Goal: Use online tool/utility: Use online tool/utility

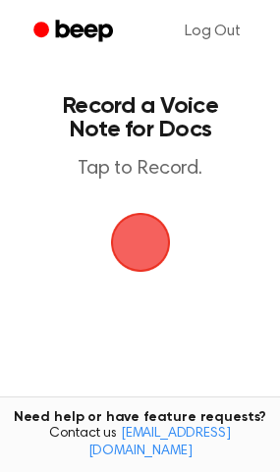
click at [143, 251] on span "button" at bounding box center [140, 243] width 60 height 60
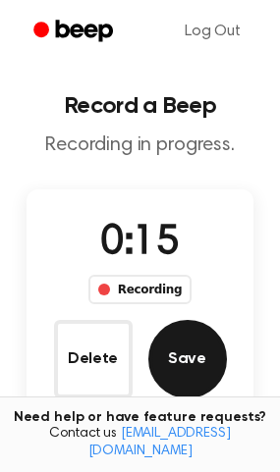
click at [191, 372] on button "Save" at bounding box center [187, 359] width 79 height 79
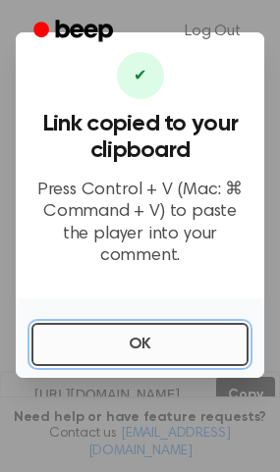
click at [150, 337] on button "OK" at bounding box center [139, 344] width 217 height 43
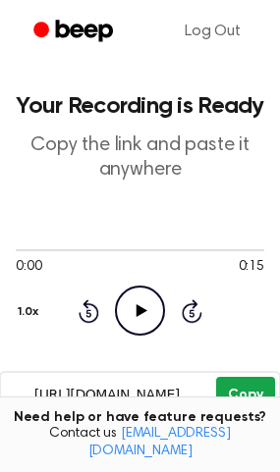
click at [247, 392] on button "Copy" at bounding box center [245, 395] width 58 height 36
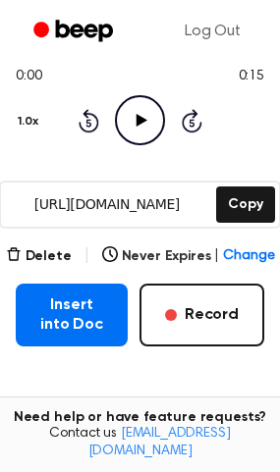
scroll to position [203, 0]
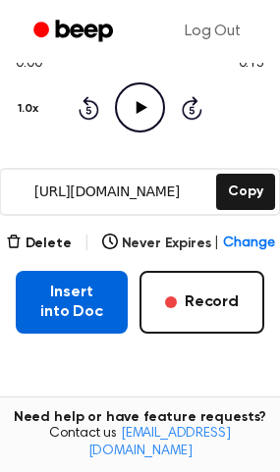
click at [93, 312] on button "Insert into Doc" at bounding box center [72, 302] width 112 height 63
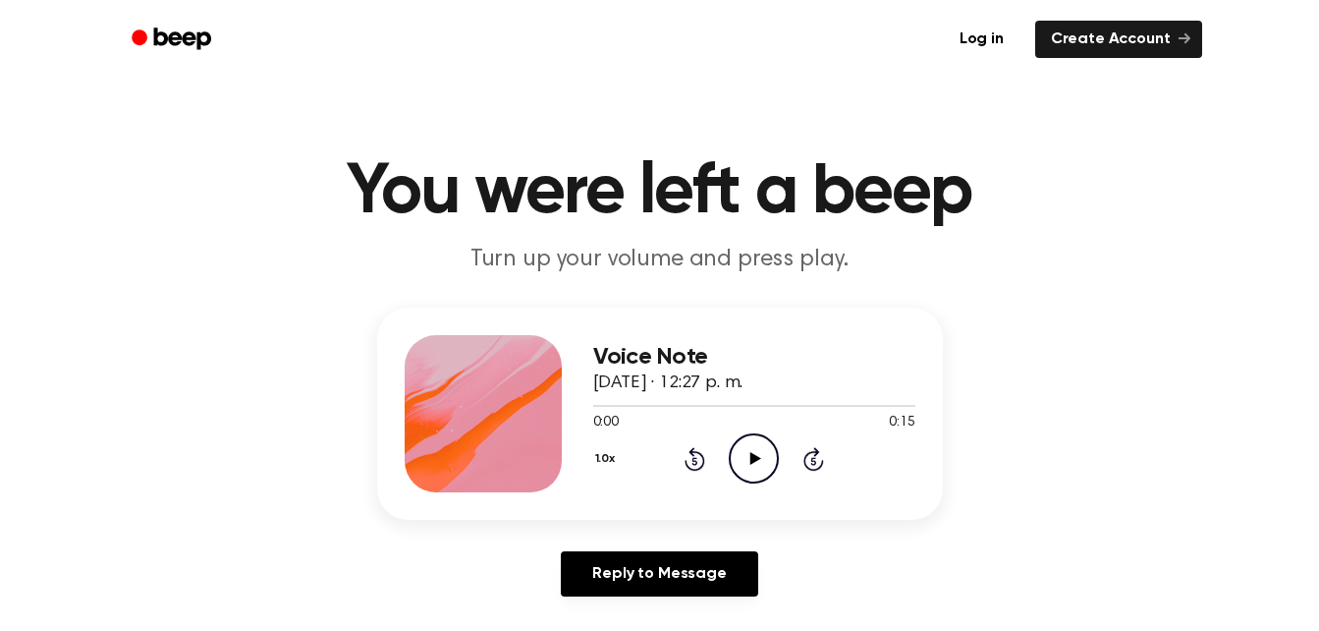
click at [758, 458] on icon at bounding box center [755, 458] width 11 height 13
